Goal: Task Accomplishment & Management: Use online tool/utility

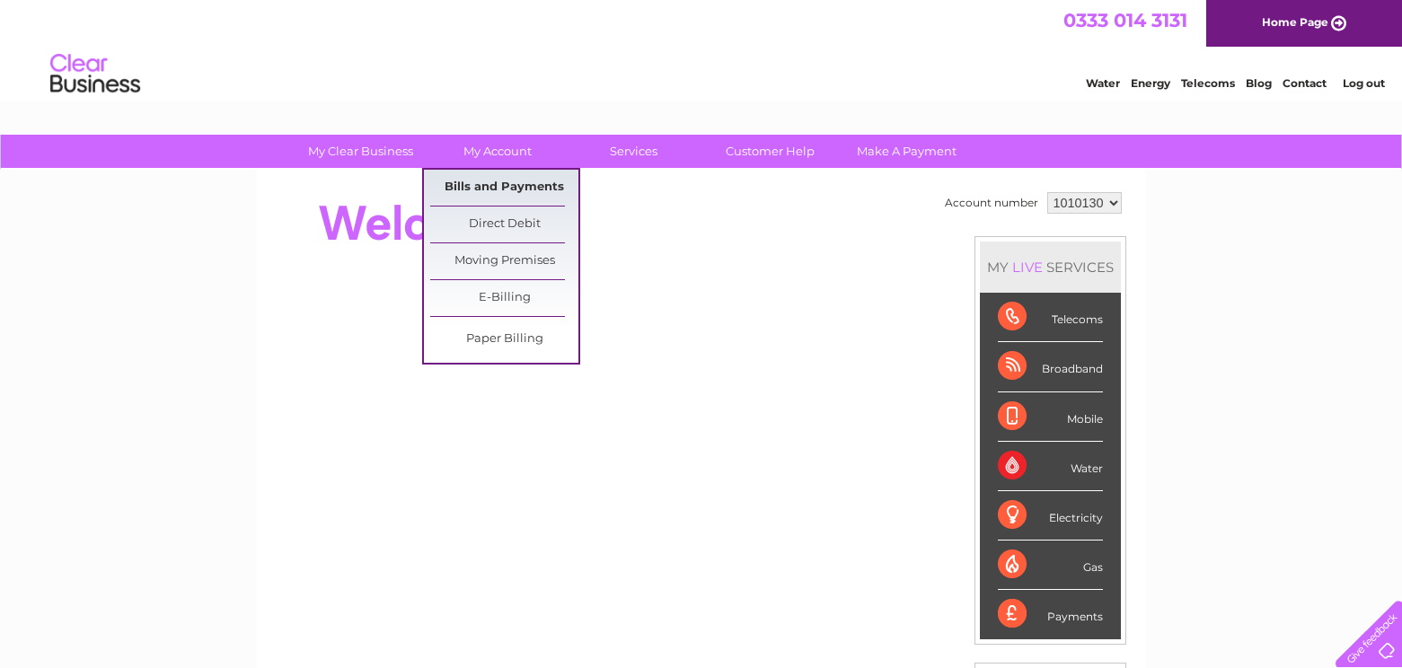
click at [517, 187] on link "Bills and Payments" at bounding box center [504, 188] width 148 height 36
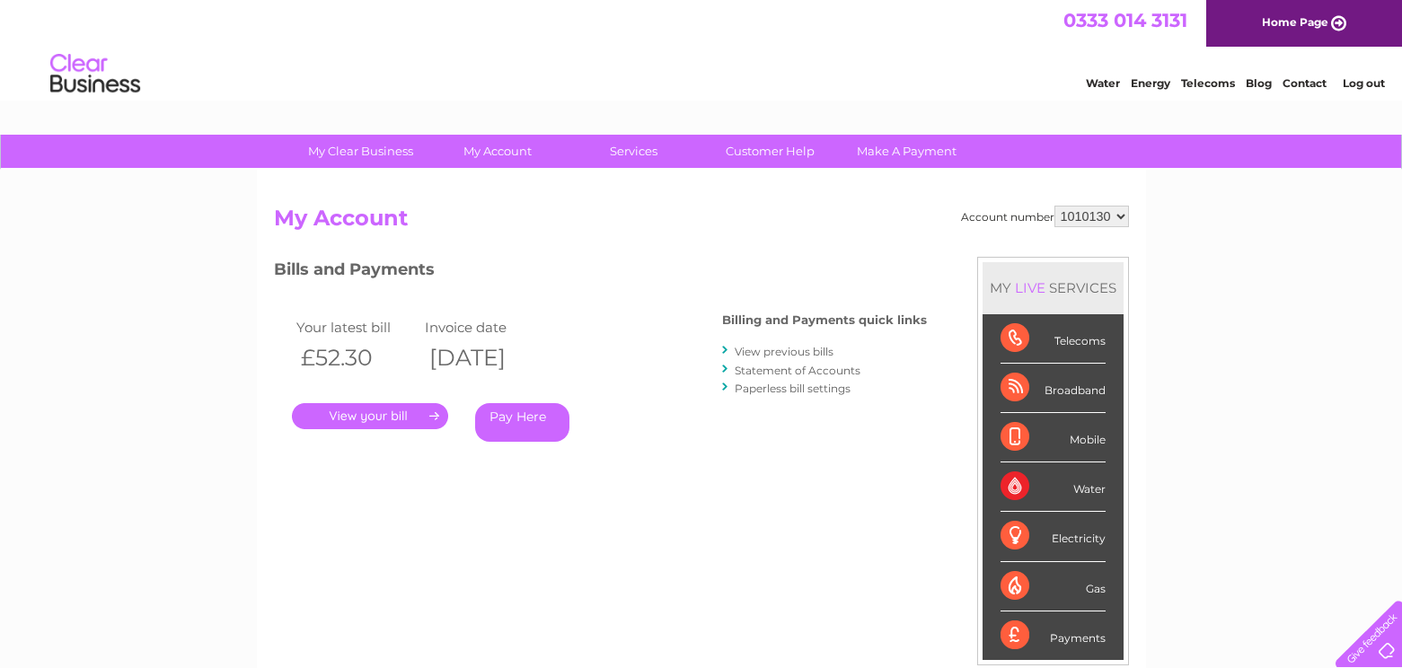
click at [384, 414] on link "." at bounding box center [370, 416] width 156 height 26
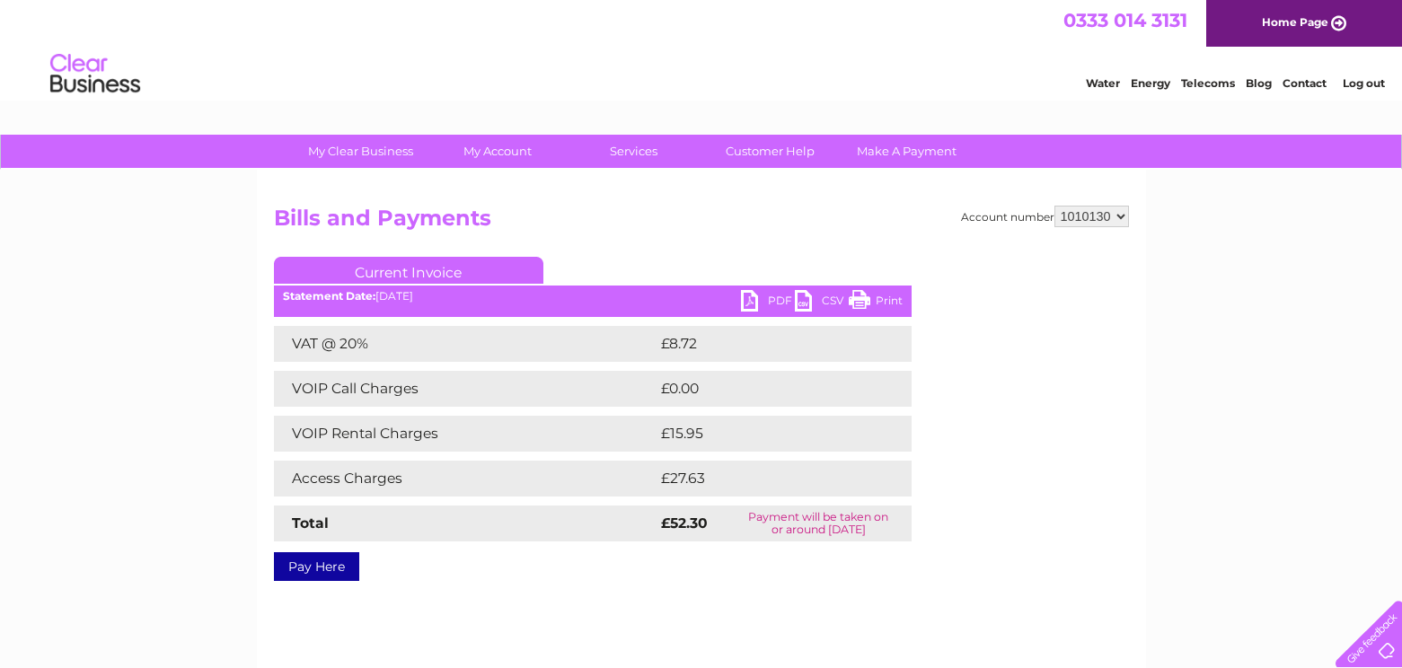
click at [879, 306] on link "Print" at bounding box center [876, 303] width 54 height 26
